Goal: Use online tool/utility: Utilize a website feature to perform a specific function

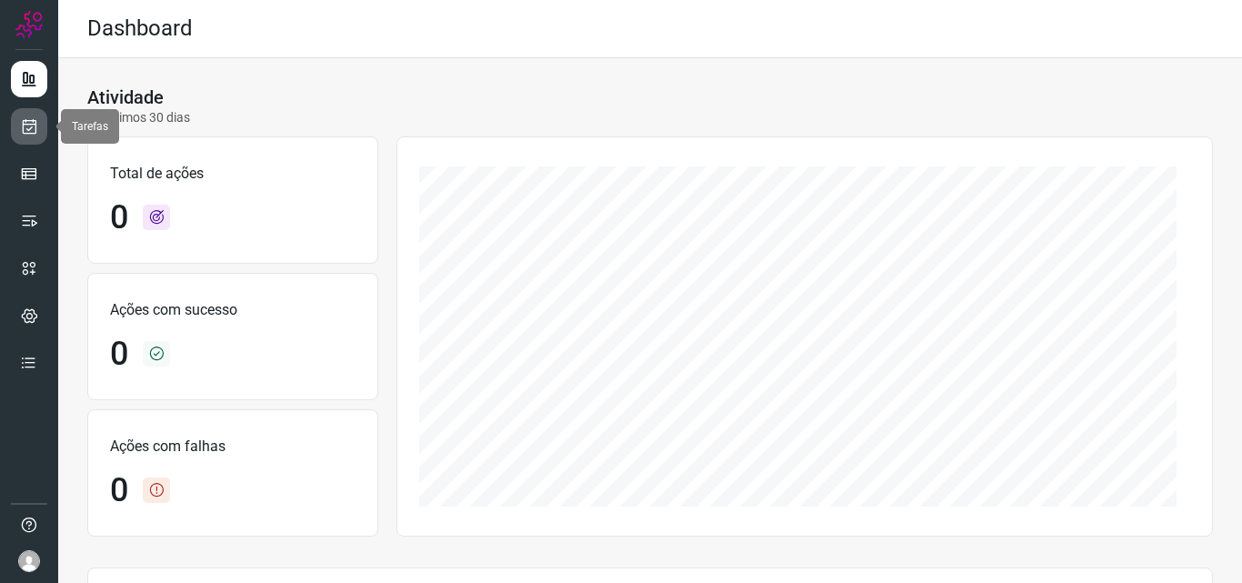
click at [33, 116] on link at bounding box center [29, 126] width 36 height 36
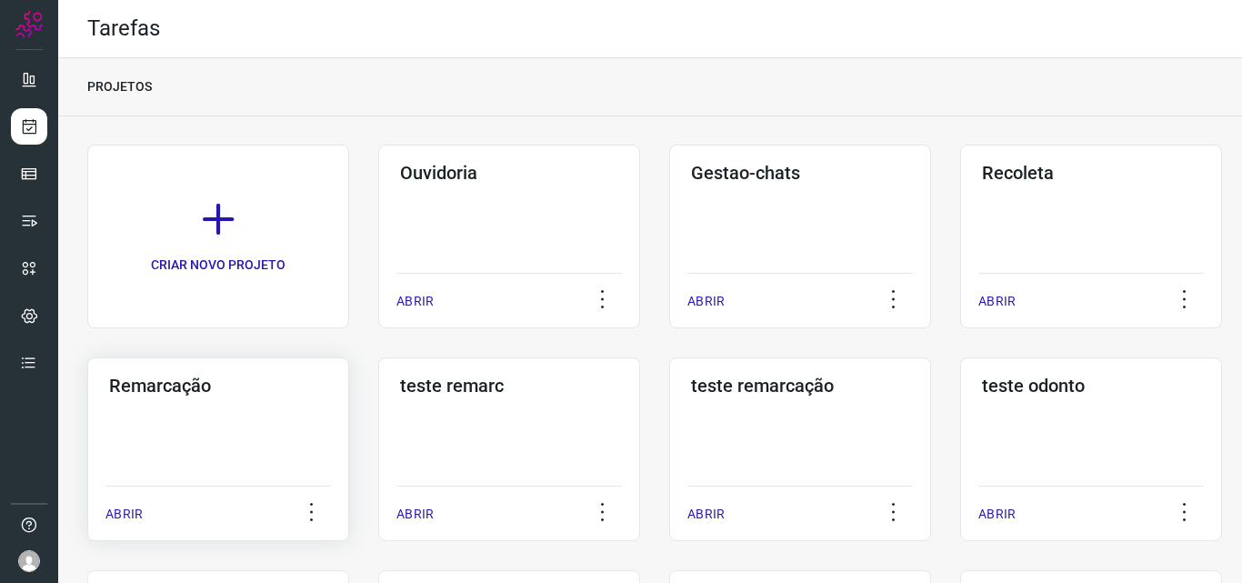
click at [266, 450] on div "Remarcação ABRIR" at bounding box center [218, 449] width 262 height 184
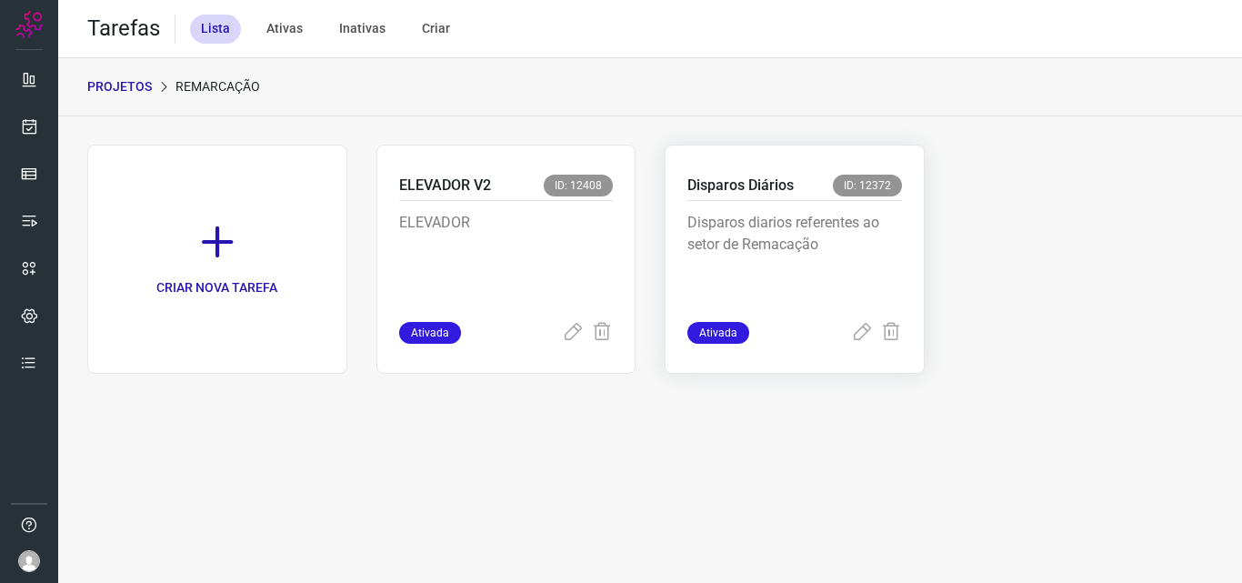
click at [727, 193] on p "Disparos Diários" at bounding box center [740, 186] width 106 height 22
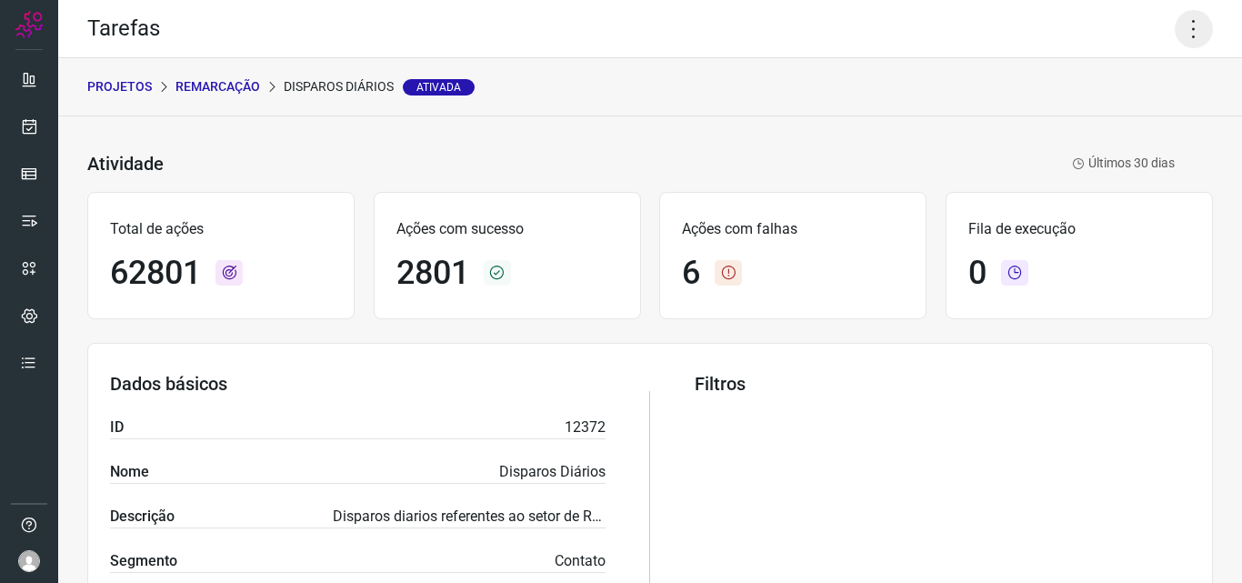
click at [1188, 28] on icon at bounding box center [1194, 29] width 38 height 38
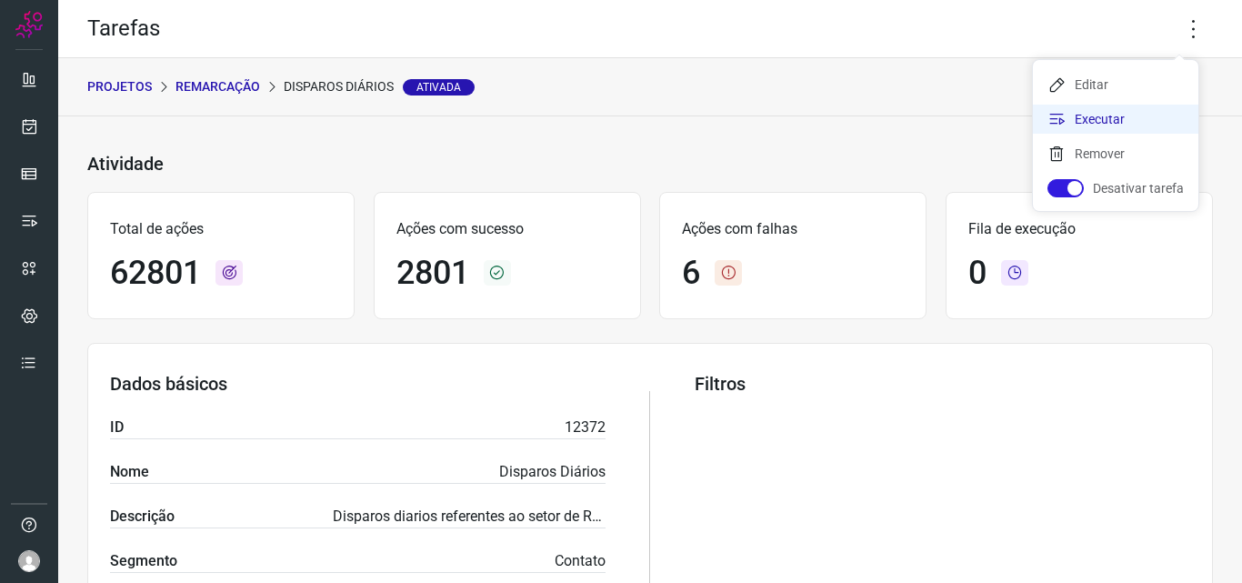
click at [1109, 116] on li "Executar" at bounding box center [1115, 119] width 165 height 29
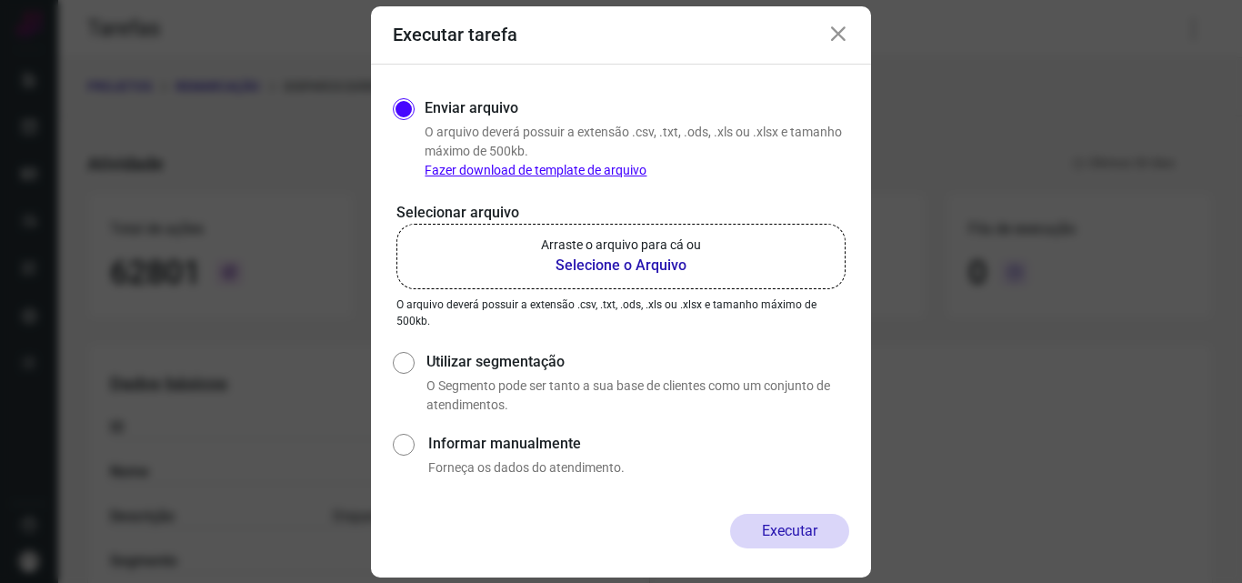
click at [627, 249] on p "Arraste o arquivo para cá ou" at bounding box center [621, 245] width 160 height 19
click at [0, 0] on input "Arraste o arquivo para cá ou Selecione o Arquivo" at bounding box center [0, 0] width 0 height 0
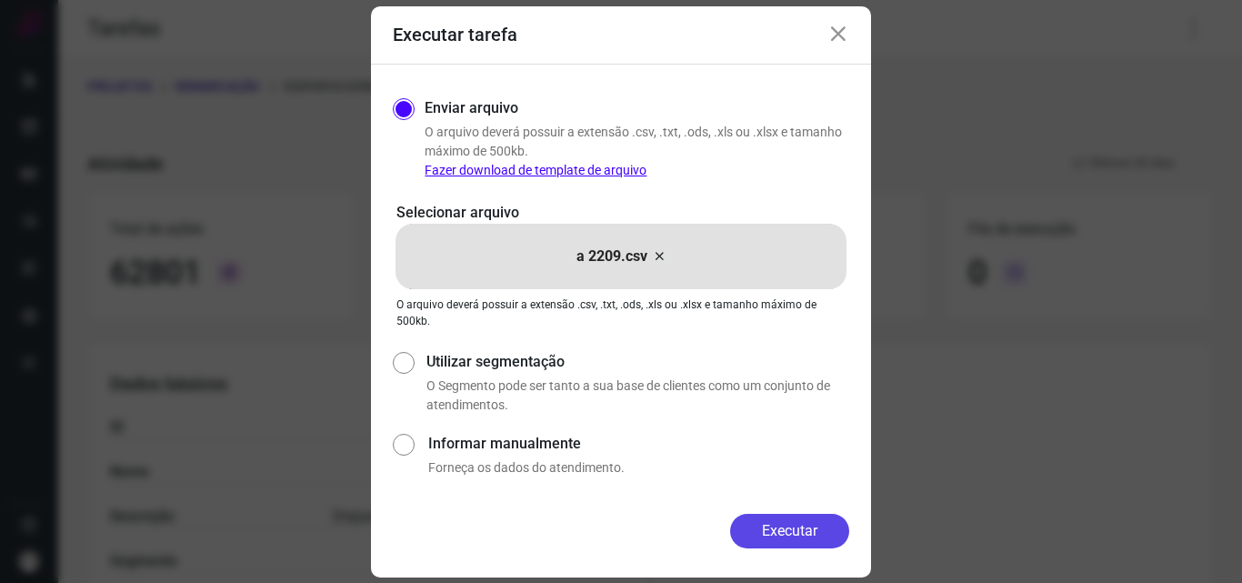
click at [788, 527] on button "Executar" at bounding box center [789, 531] width 119 height 35
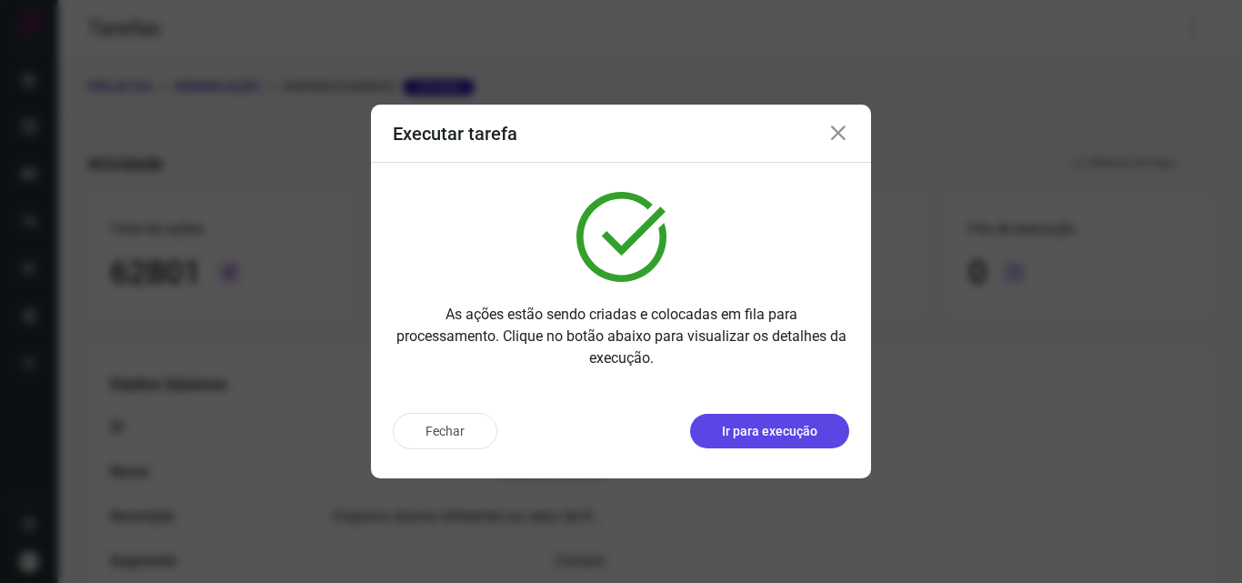
click at [805, 435] on p "Ir para execução" at bounding box center [769, 431] width 95 height 19
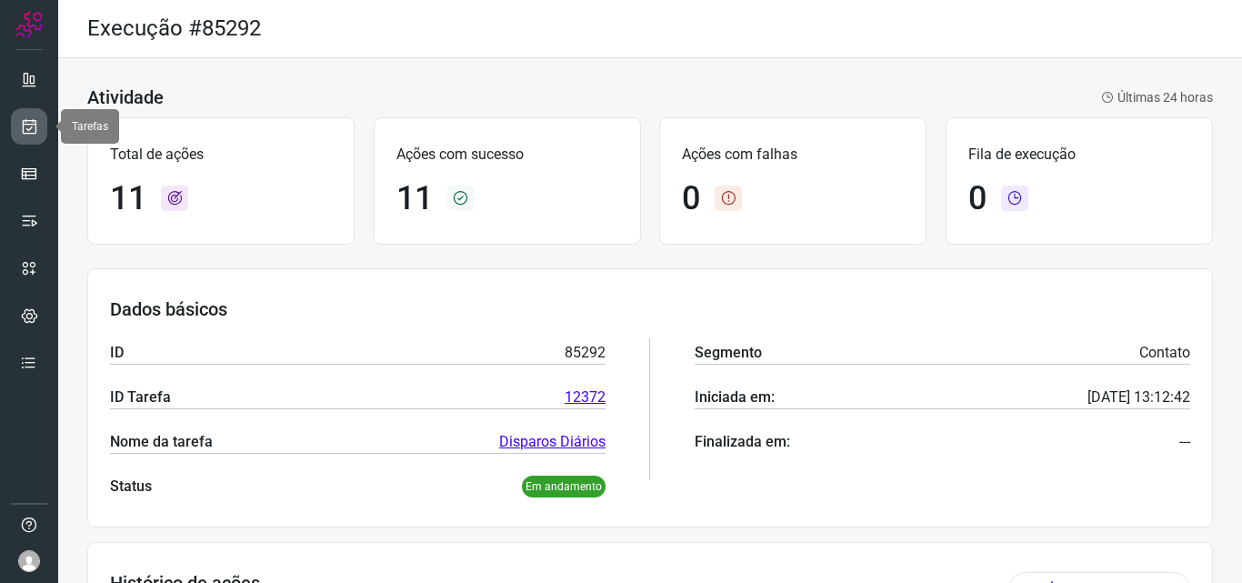
click at [17, 117] on link at bounding box center [29, 126] width 36 height 36
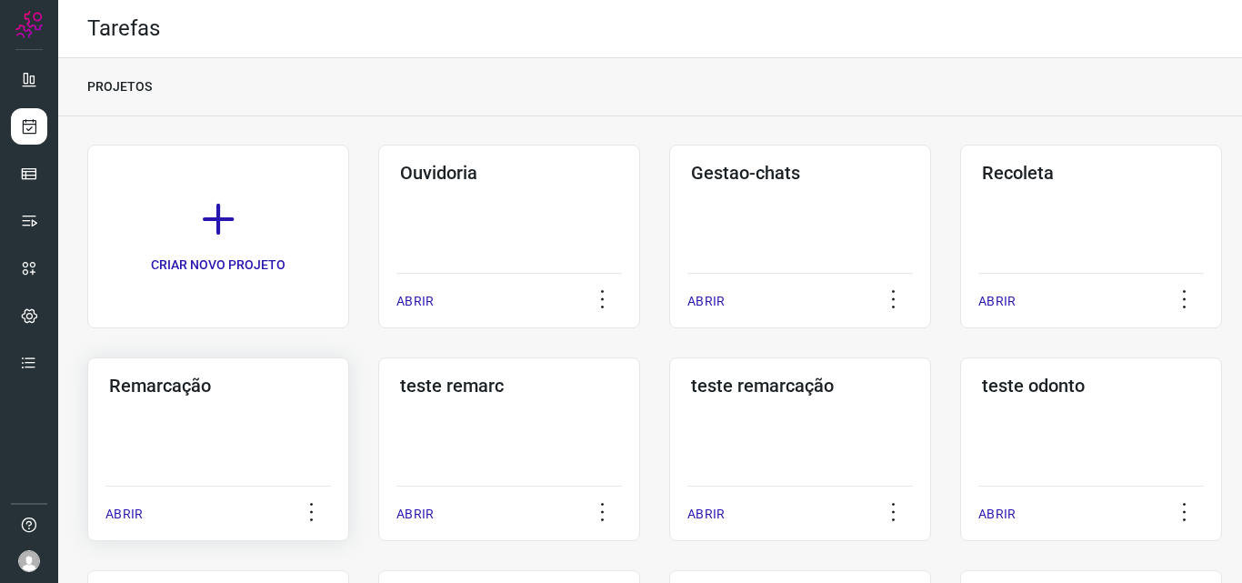
click at [244, 396] on div "Remarcação ABRIR" at bounding box center [218, 449] width 262 height 184
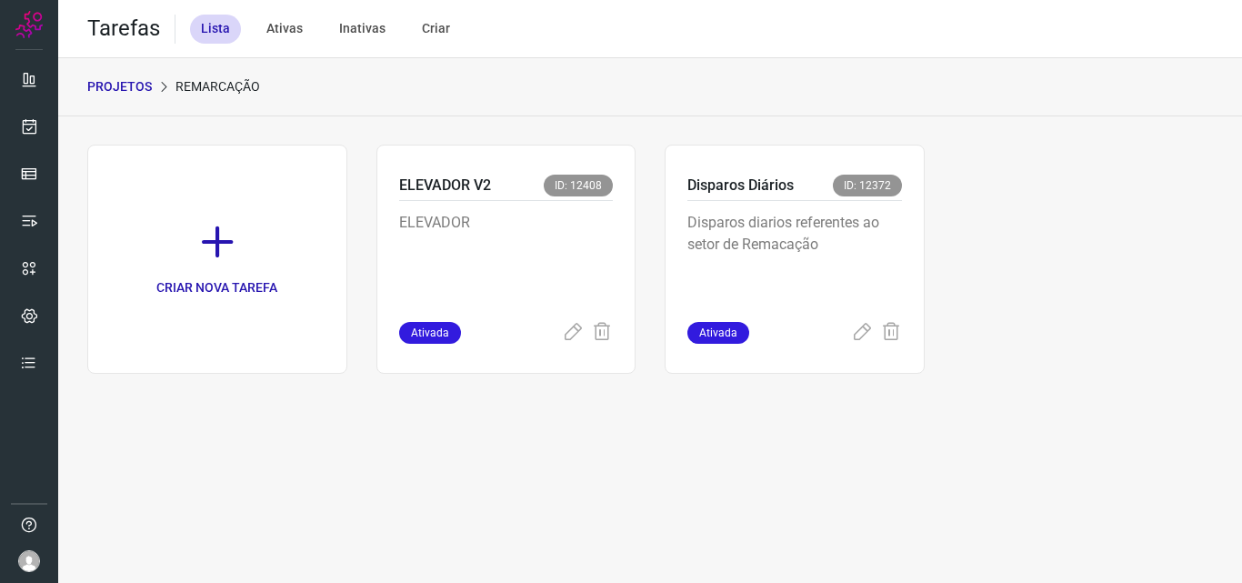
click at [797, 245] on p "Disparos diarios referentes ao setor de Remacação" at bounding box center [794, 257] width 215 height 91
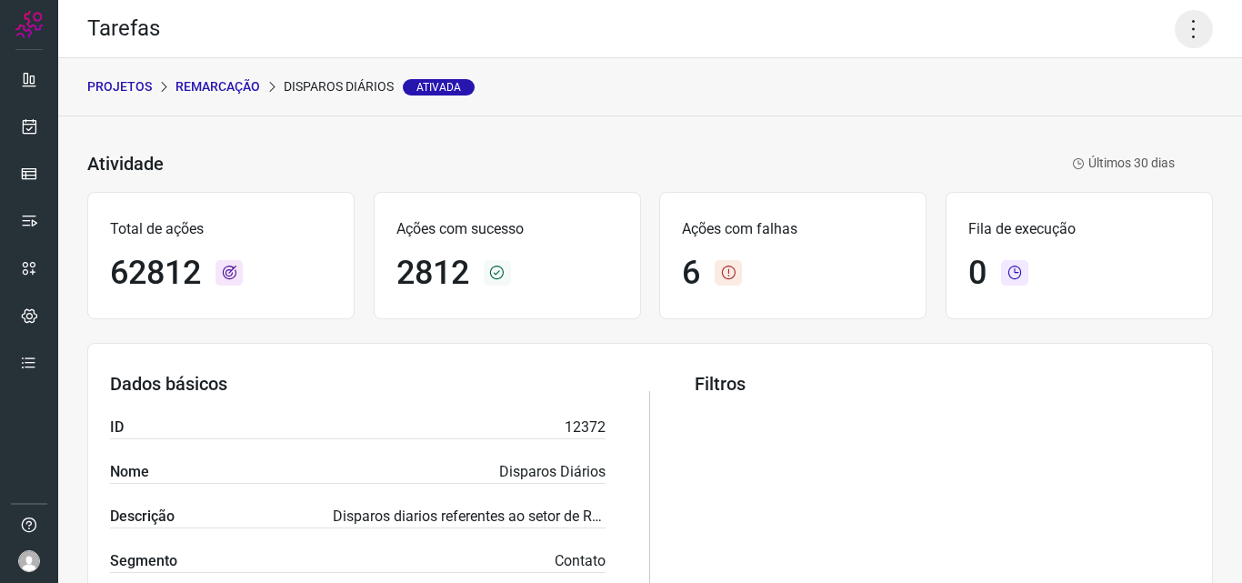
click at [1175, 26] on icon at bounding box center [1194, 29] width 38 height 38
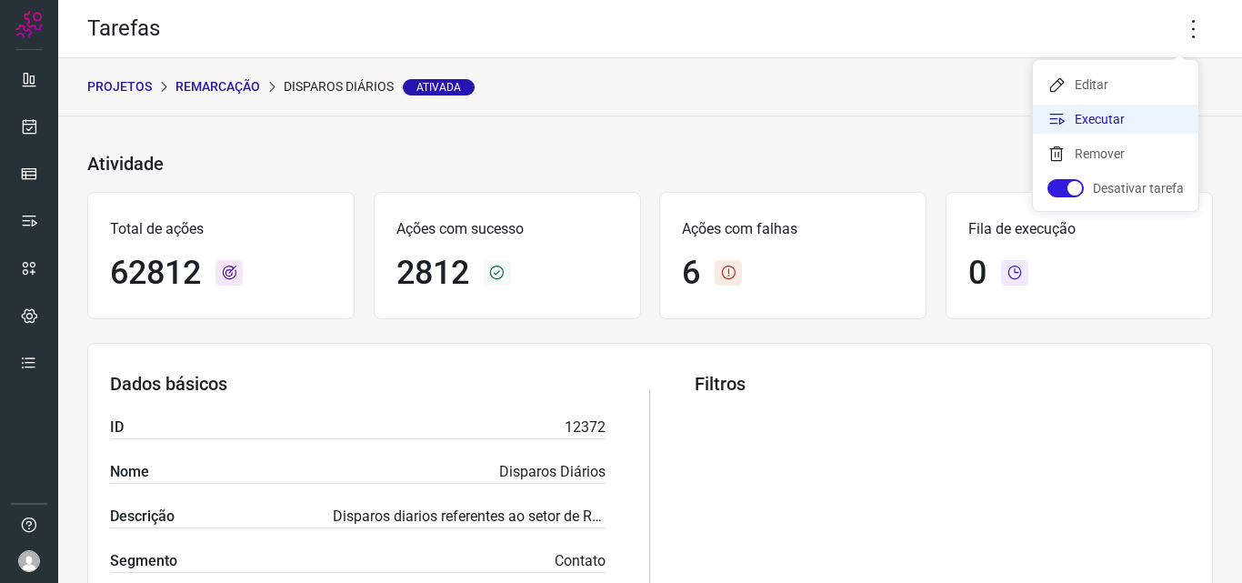
click at [1120, 116] on li "Executar" at bounding box center [1115, 119] width 165 height 29
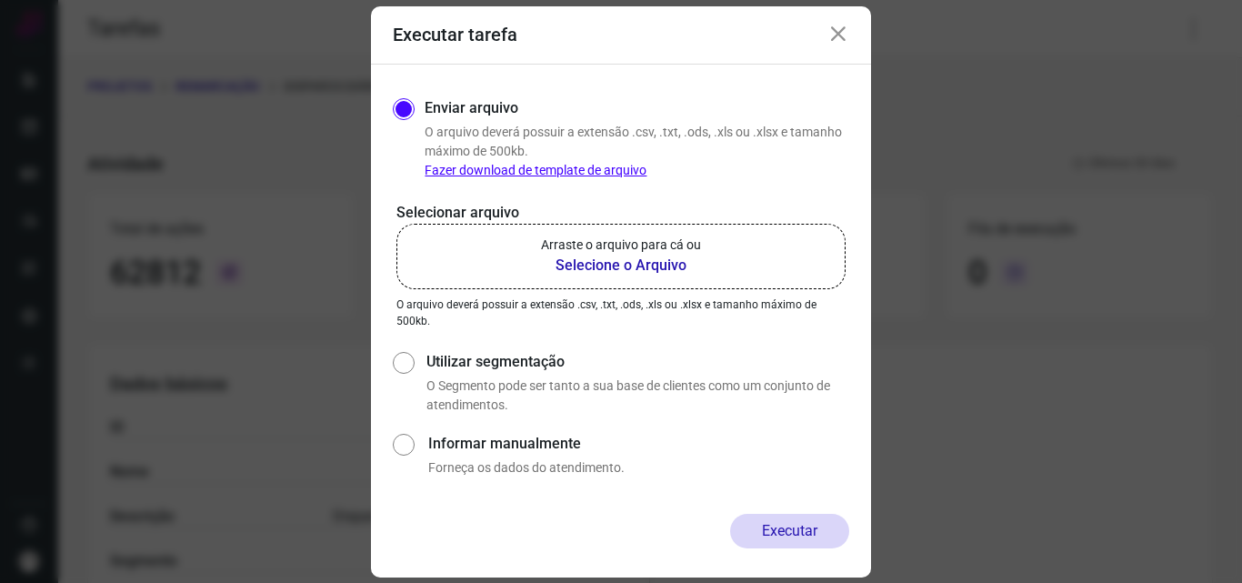
click at [611, 231] on label "Arraste o arquivo para cá ou Selecione o Arquivo" at bounding box center [620, 256] width 449 height 65
click at [0, 0] on input "Arraste o arquivo para cá ou Selecione o Arquivo" at bounding box center [0, 0] width 0 height 0
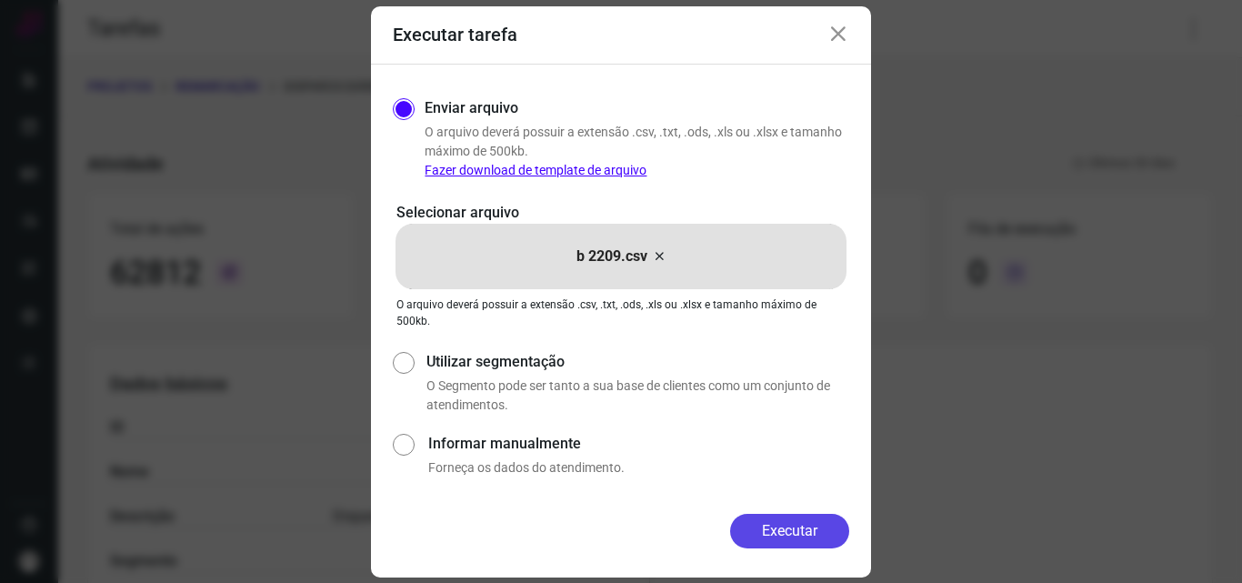
click at [756, 529] on button "Executar" at bounding box center [789, 531] width 119 height 35
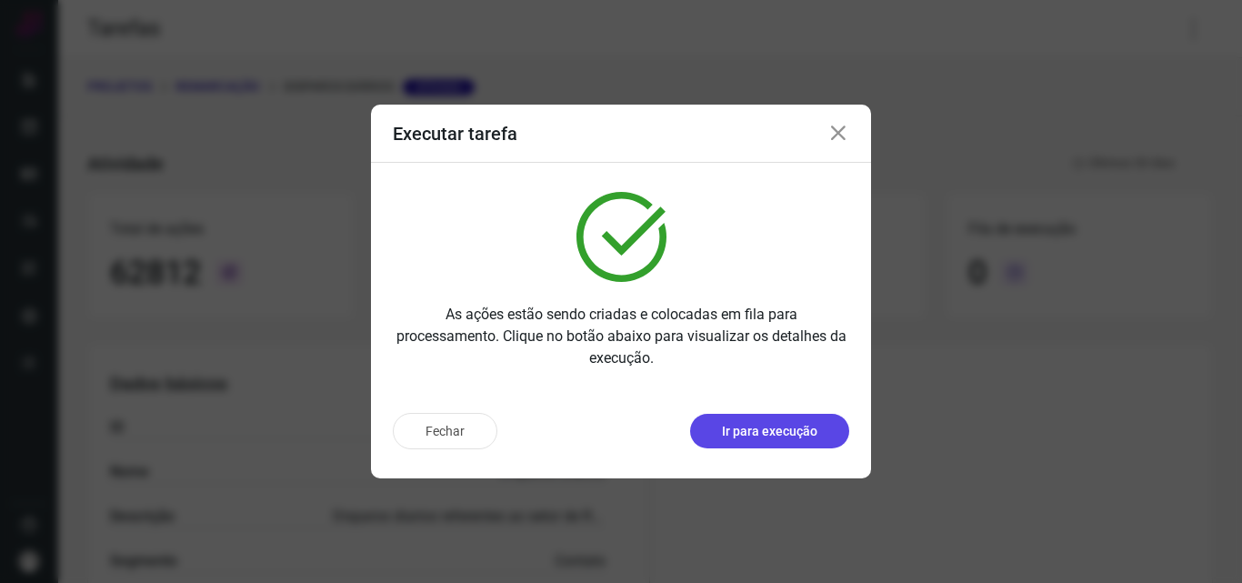
click at [731, 423] on p "Ir para execução" at bounding box center [769, 431] width 95 height 19
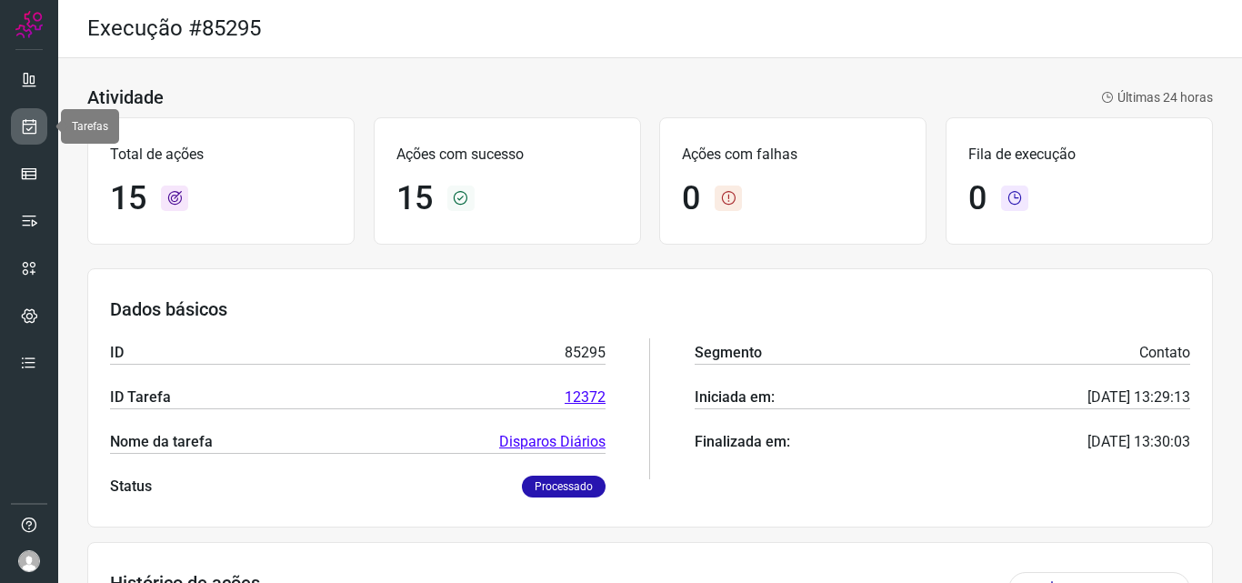
click at [45, 125] on link at bounding box center [29, 126] width 36 height 36
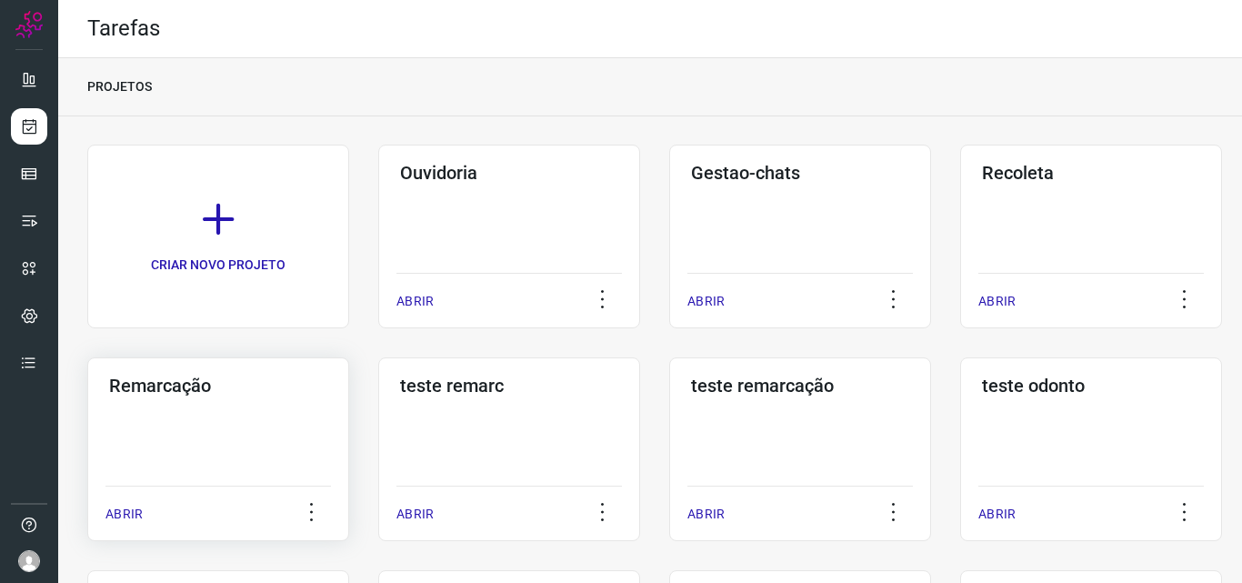
click at [233, 427] on div "Remarcação ABRIR" at bounding box center [218, 449] width 262 height 184
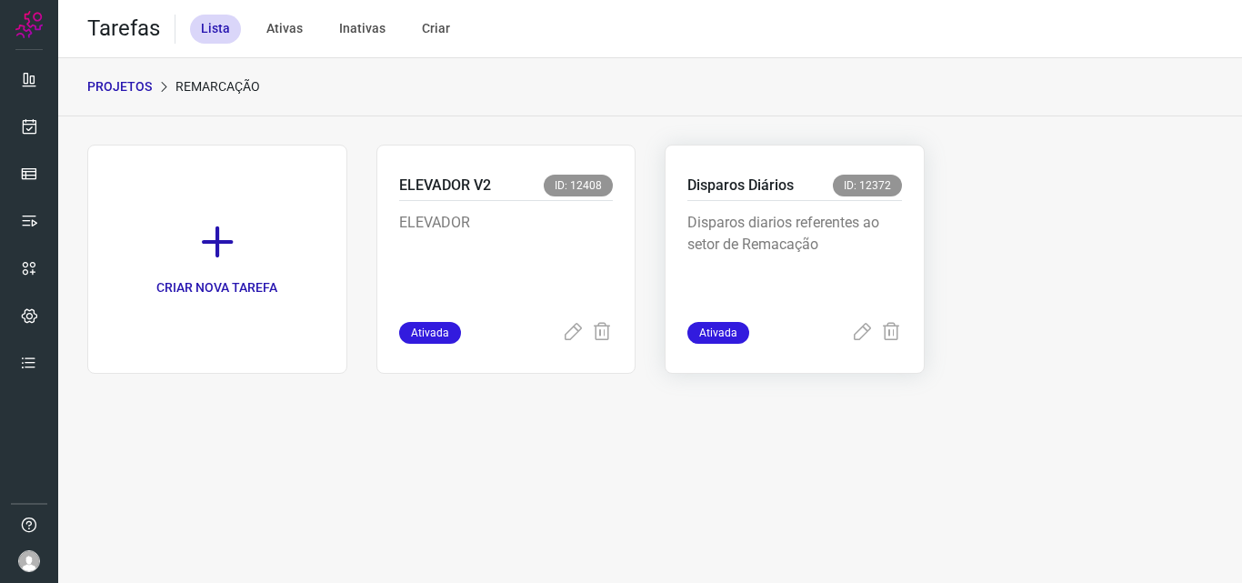
click at [790, 251] on p "Disparos diarios referentes ao setor de Remacação" at bounding box center [794, 257] width 215 height 91
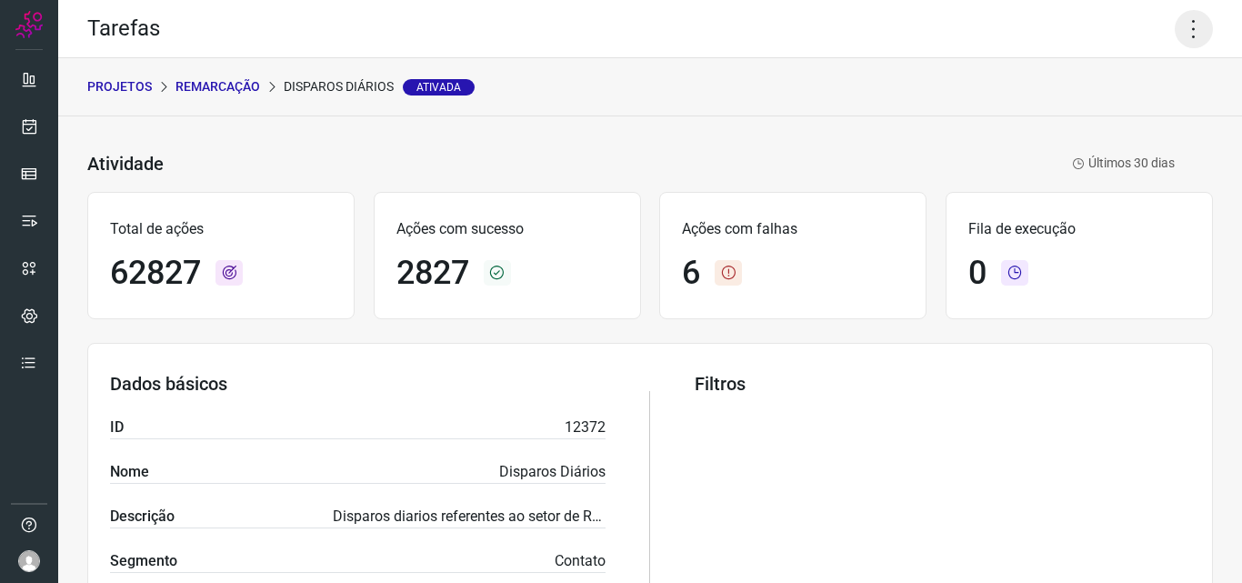
click at [1175, 16] on icon at bounding box center [1194, 29] width 38 height 38
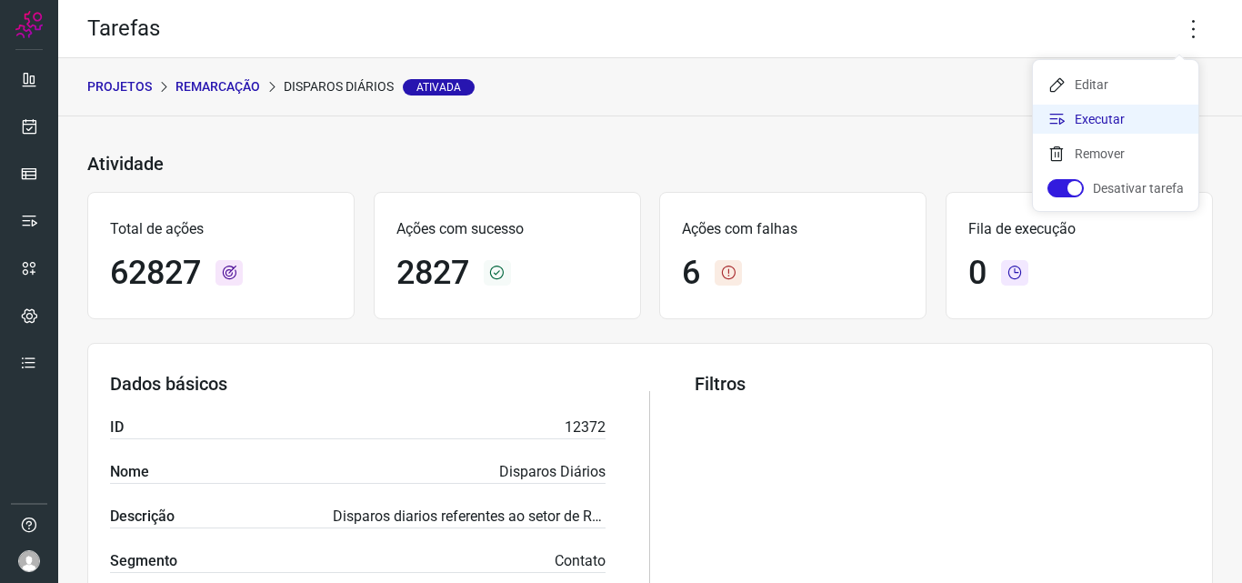
click at [1134, 116] on li "Executar" at bounding box center [1115, 119] width 165 height 29
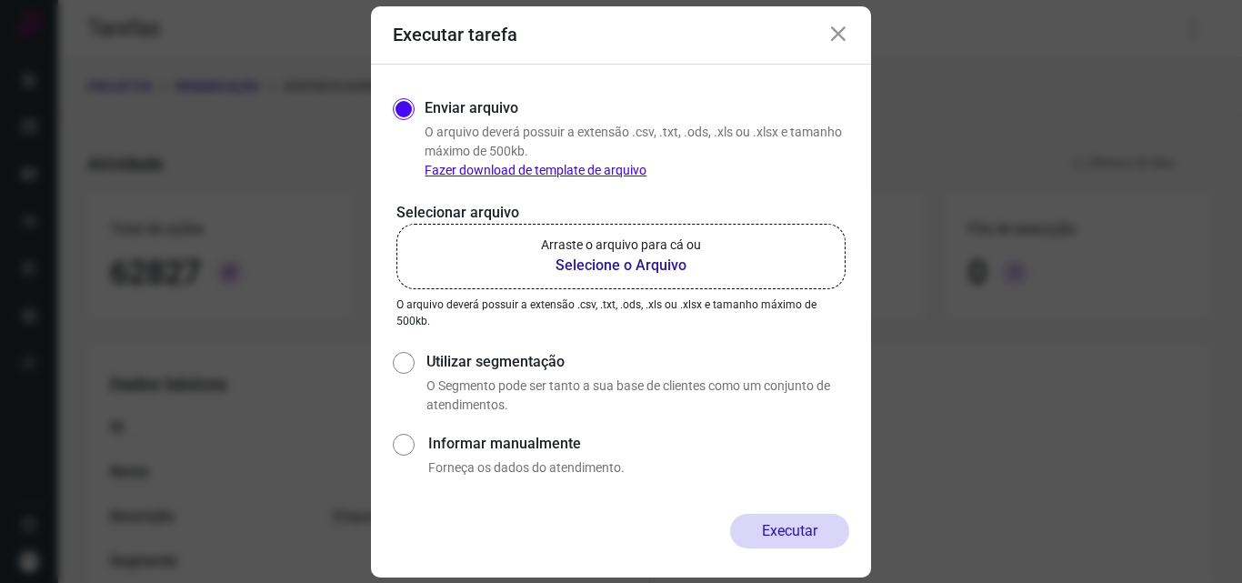
click at [522, 250] on label "Arraste o arquivo para cá ou Selecione o Arquivo" at bounding box center [620, 256] width 449 height 65
click at [0, 0] on input "Arraste o arquivo para cá ou Selecione o Arquivo" at bounding box center [0, 0] width 0 height 0
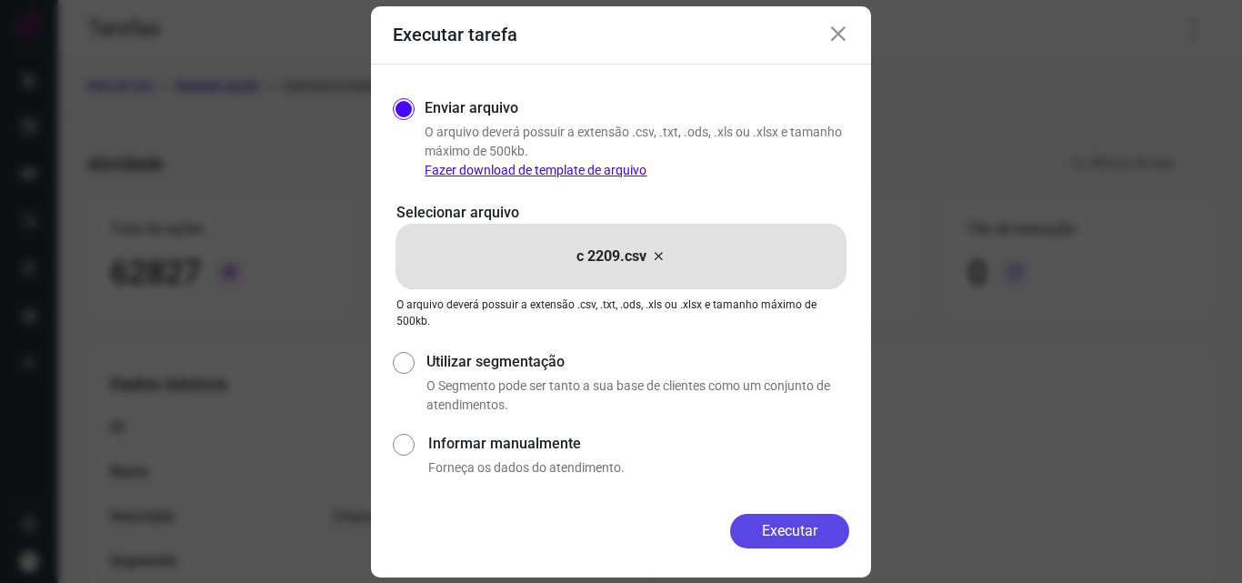
click at [806, 519] on button "Executar" at bounding box center [789, 531] width 119 height 35
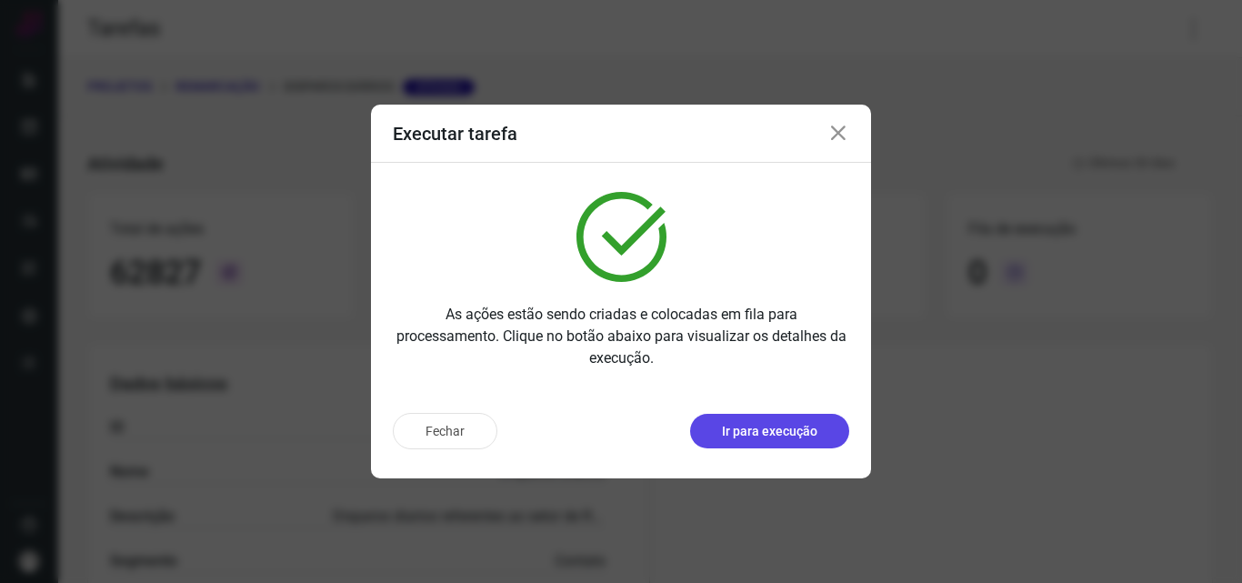
click at [807, 436] on p "Ir para execução" at bounding box center [769, 431] width 95 height 19
